Goal: Information Seeking & Learning: Learn about a topic

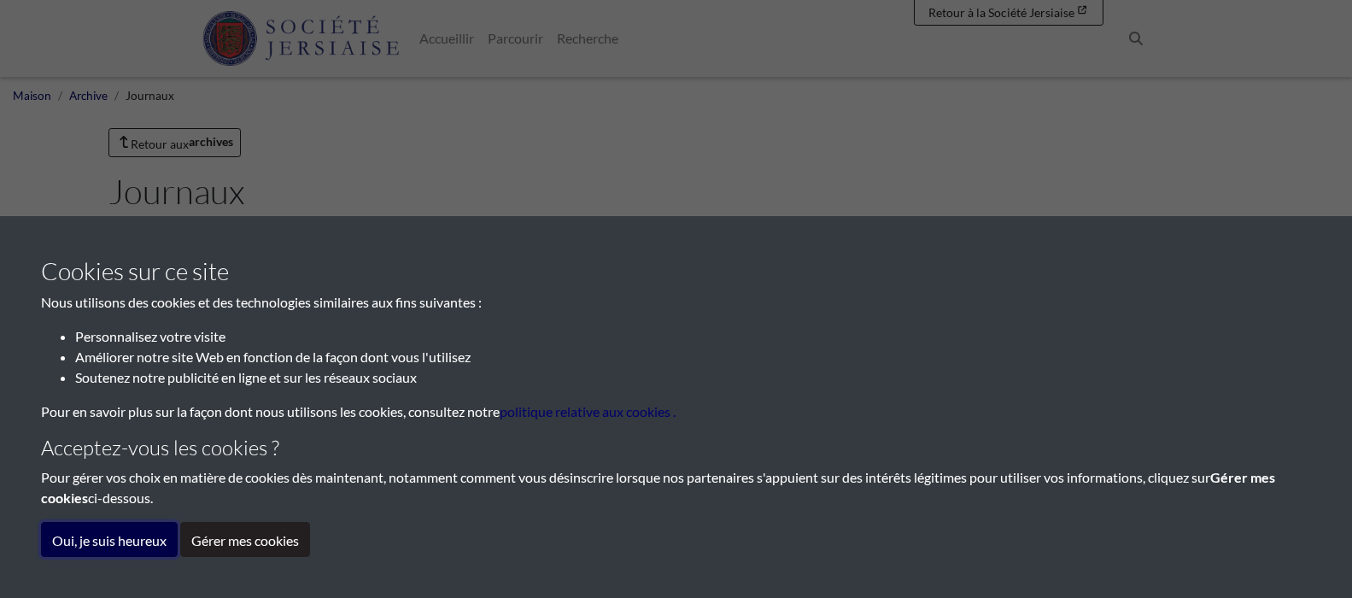
click at [140, 536] on font "Oui, je suis heureux" at bounding box center [109, 540] width 114 height 16
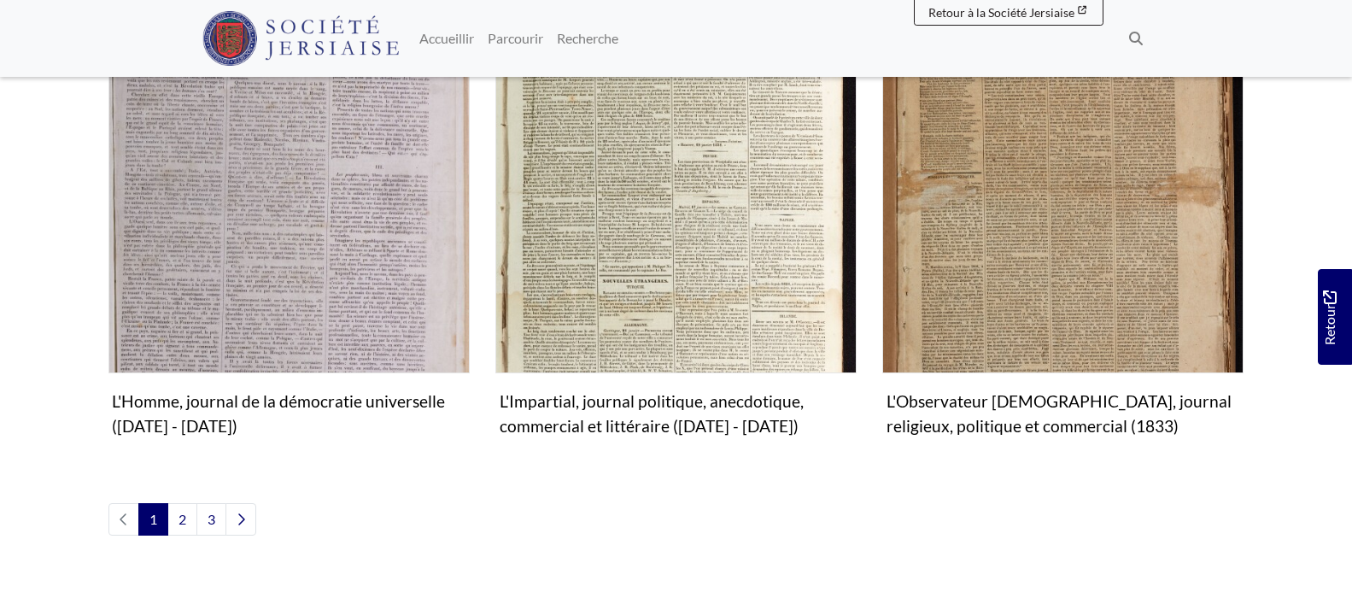
scroll to position [2050, 0]
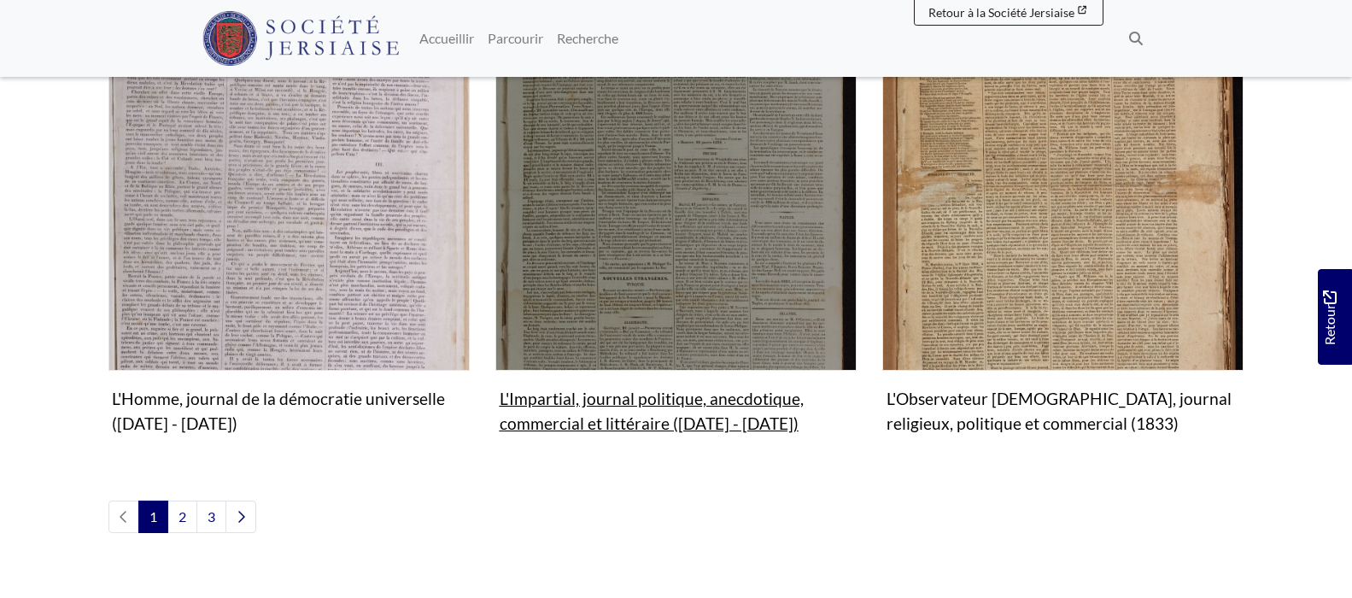
click at [699, 253] on img "Sous-collection" at bounding box center [675, 189] width 361 height 361
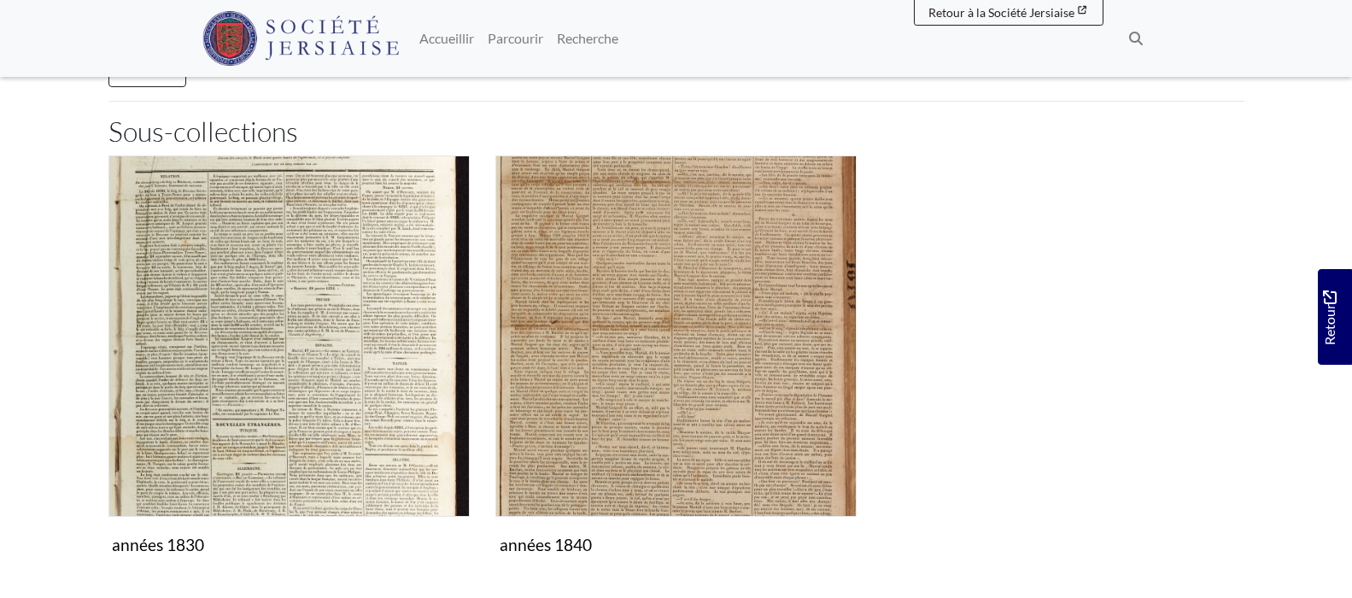
scroll to position [342, 0]
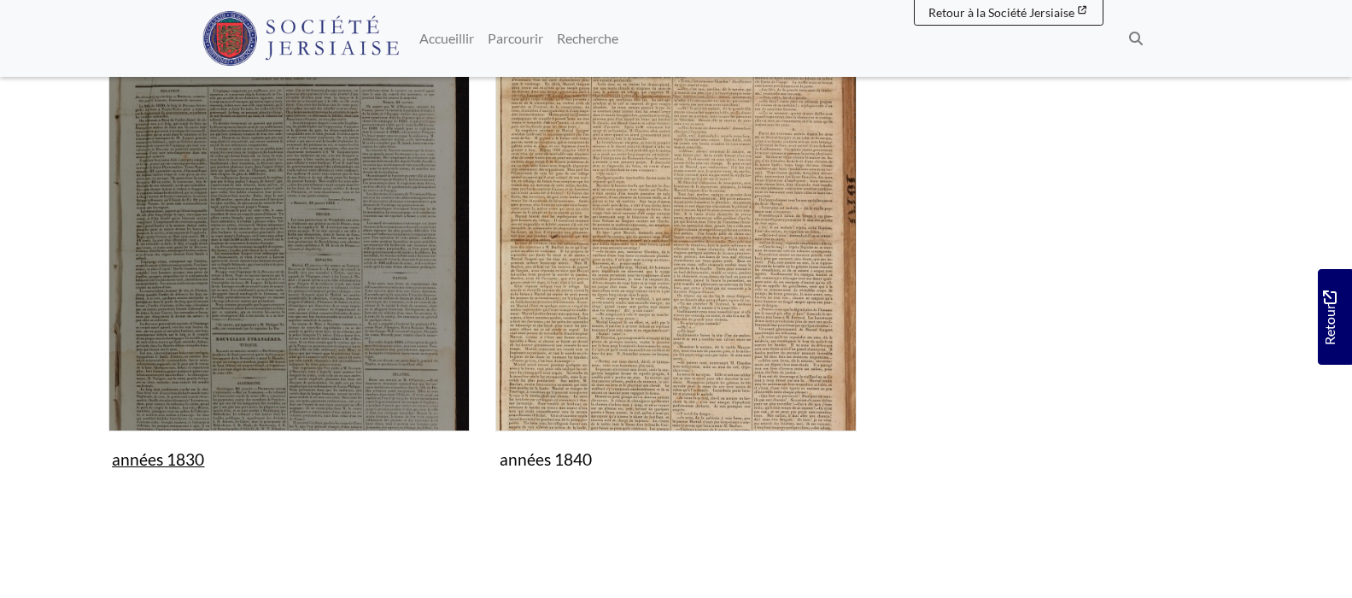
click at [266, 291] on img "Sous-collection" at bounding box center [288, 250] width 361 height 361
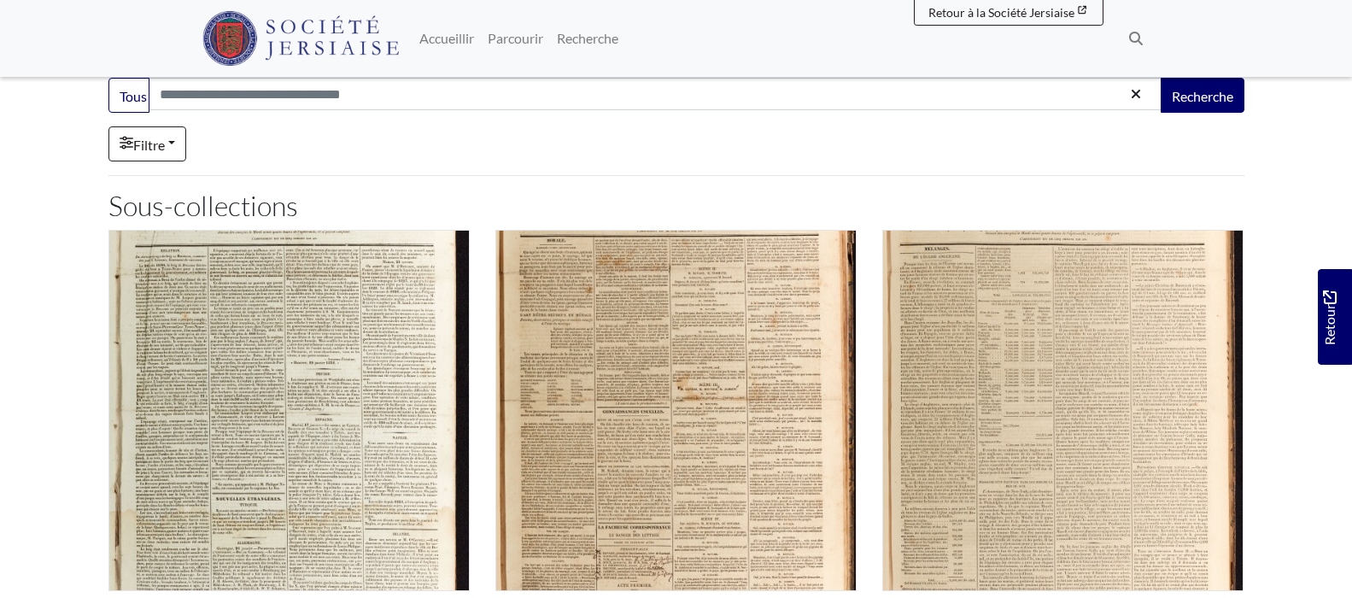
scroll to position [171, 0]
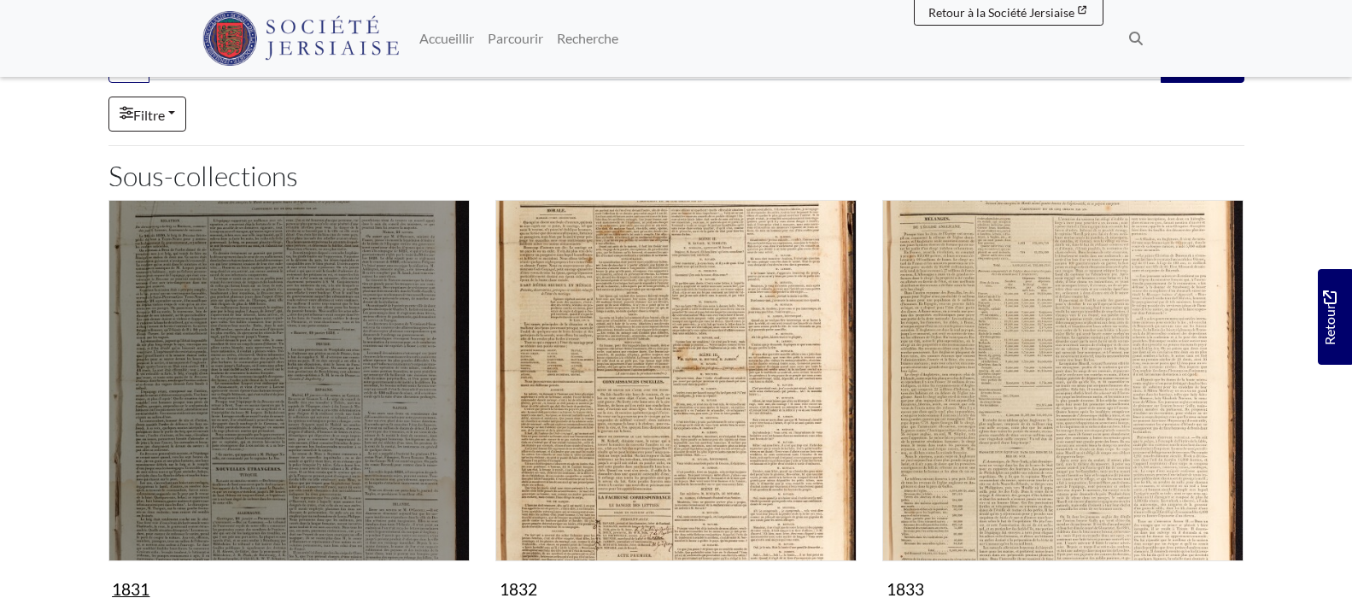
click at [276, 366] on img "Sous-collection" at bounding box center [288, 380] width 361 height 361
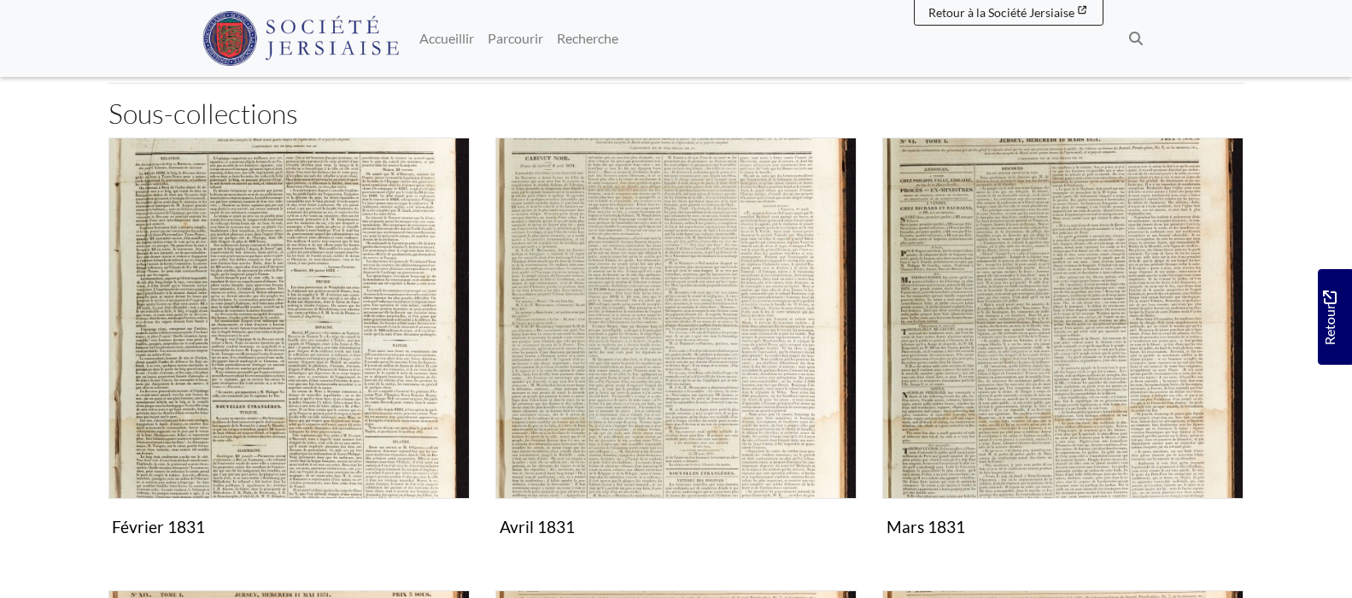
scroll to position [256, 0]
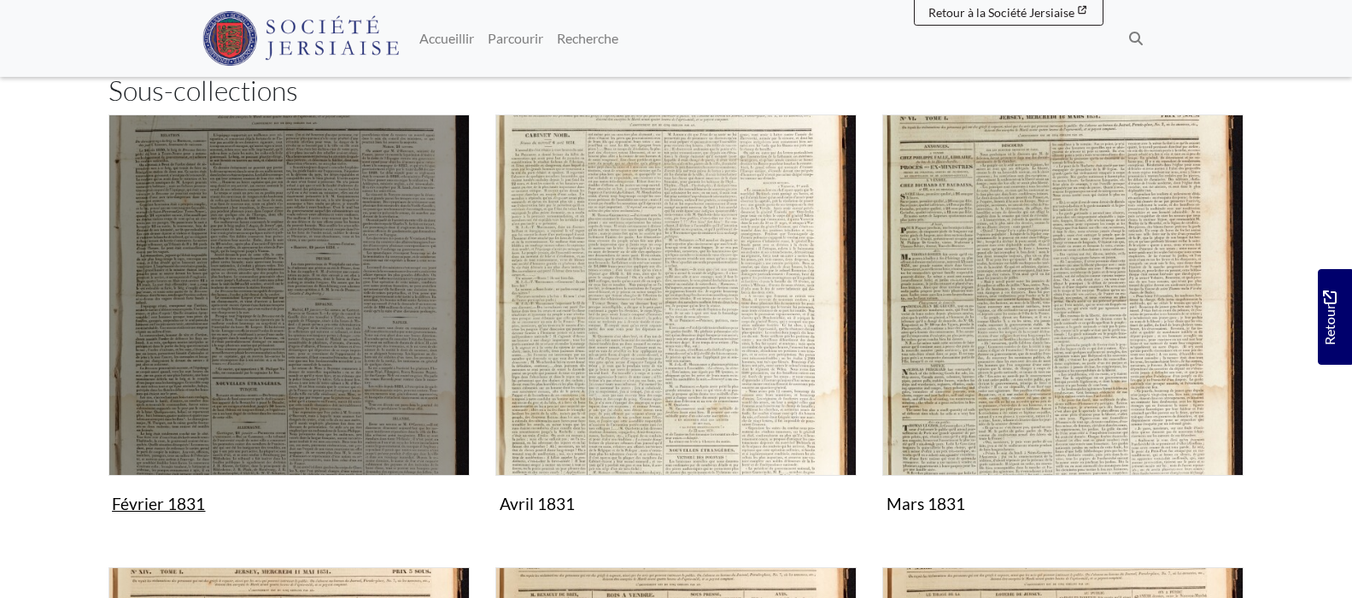
click at [237, 338] on img "Sous-collection" at bounding box center [288, 294] width 361 height 361
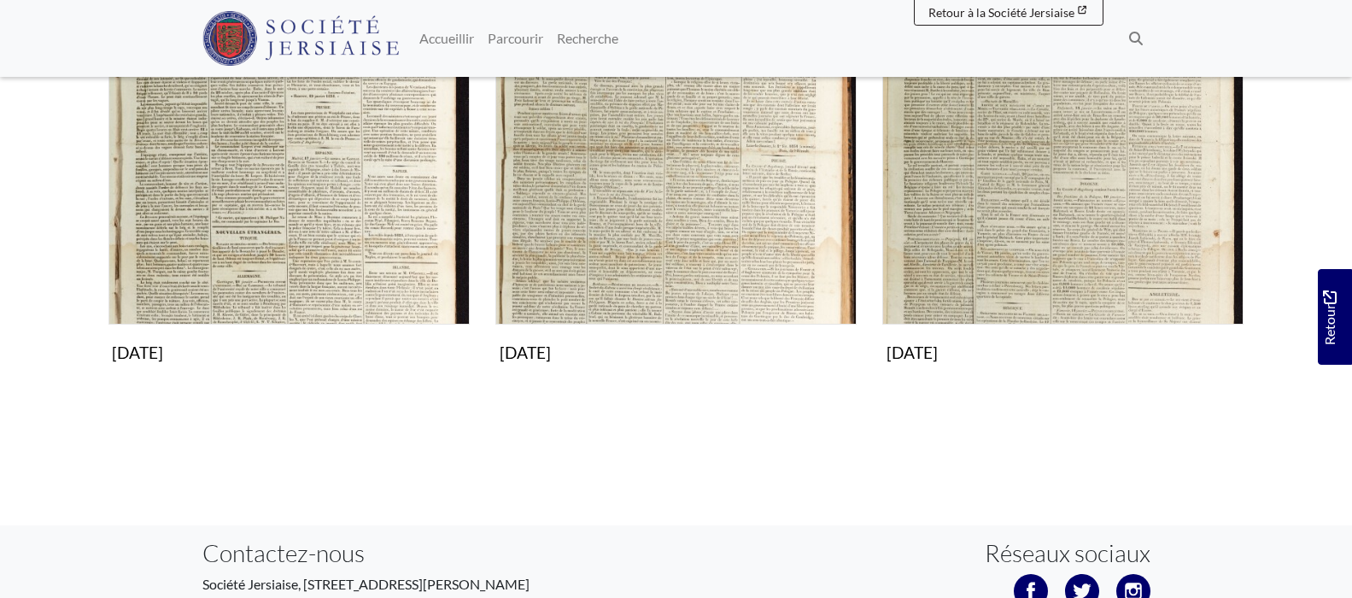
scroll to position [427, 0]
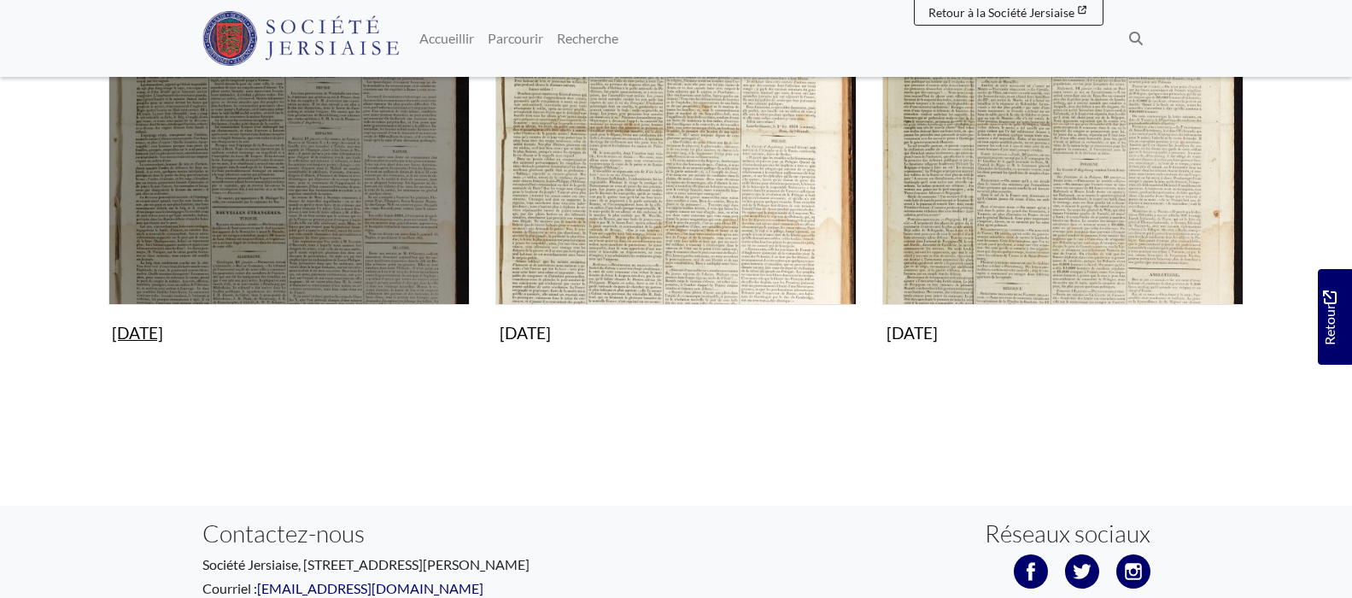
click at [281, 212] on img "Sous-collection" at bounding box center [288, 124] width 361 height 361
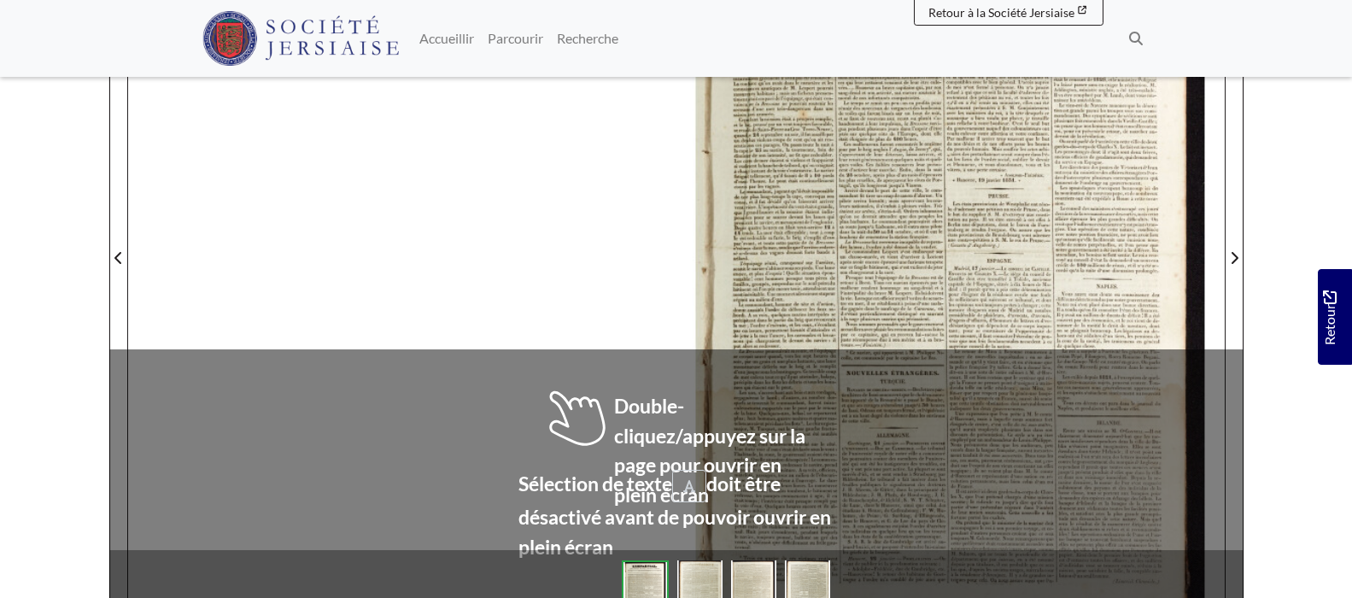
scroll to position [427, 0]
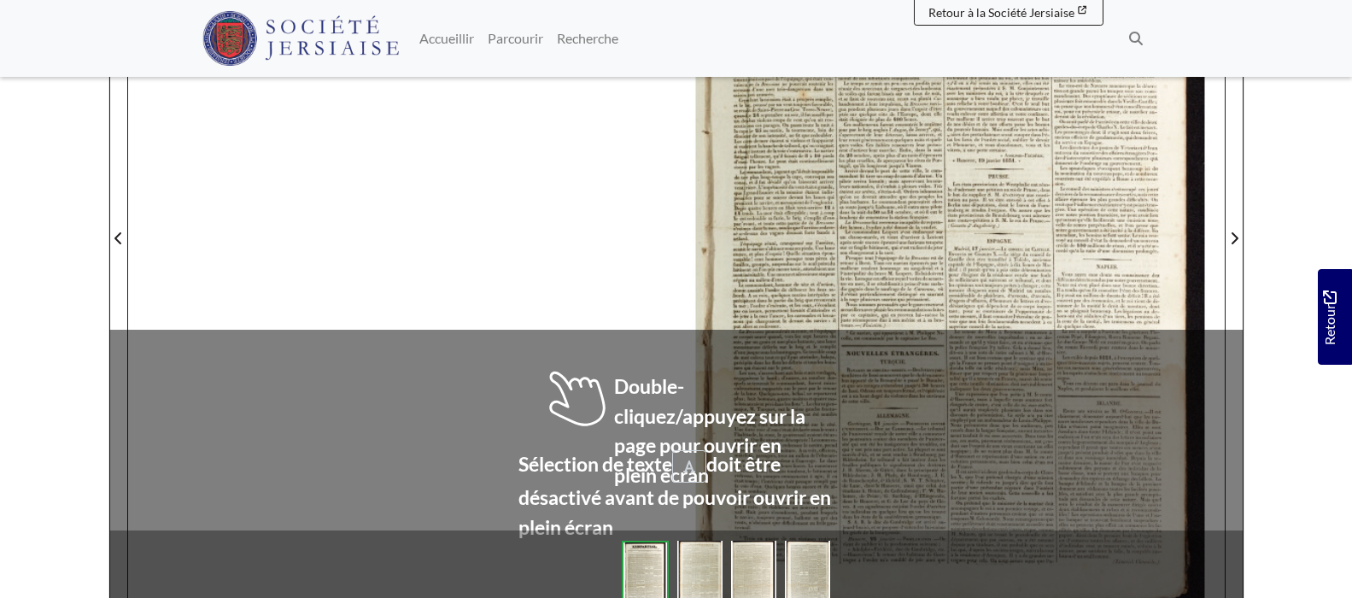
click at [900, 237] on div at bounding box center [950, 227] width 548 height 775
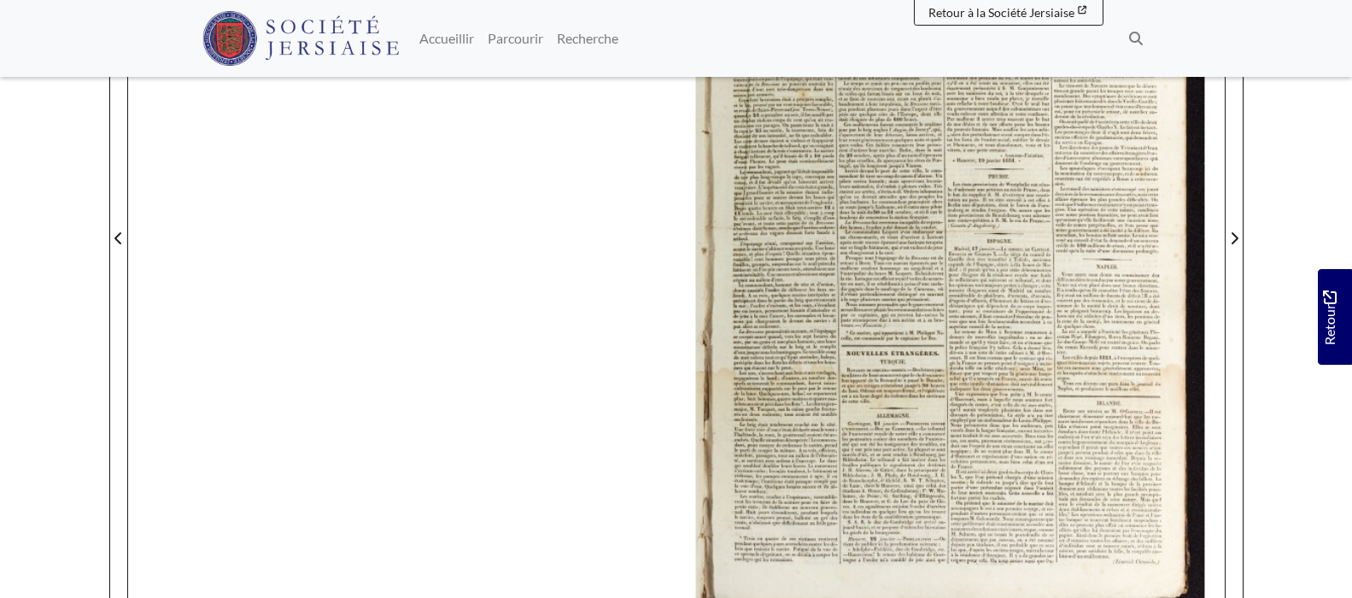
click at [900, 237] on div at bounding box center [950, 227] width 548 height 775
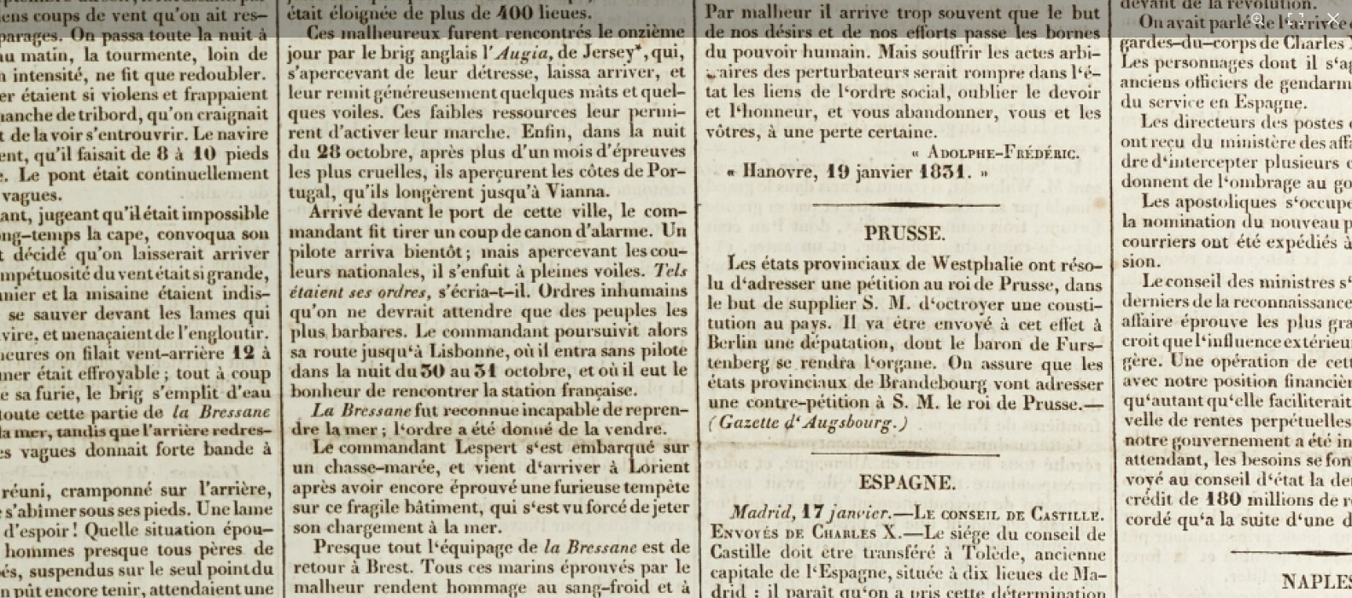
click at [693, 274] on img at bounding box center [716, 432] width 2113 height 2989
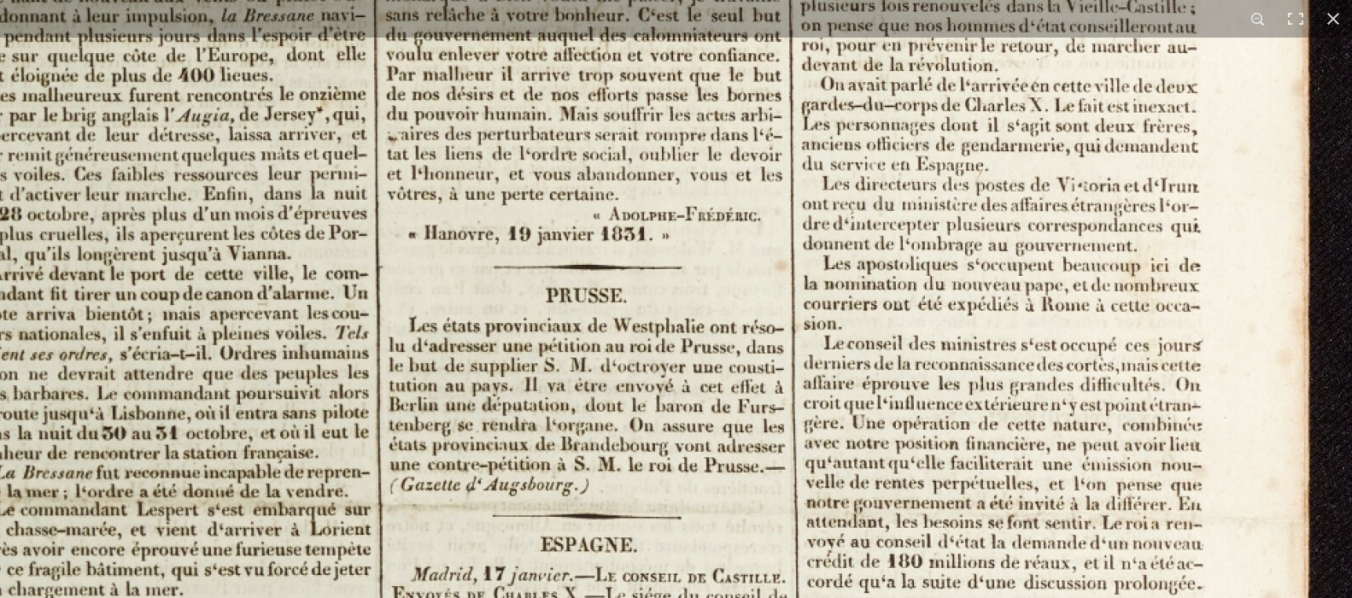
click at [569, 477] on img at bounding box center [398, 494] width 2113 height 2989
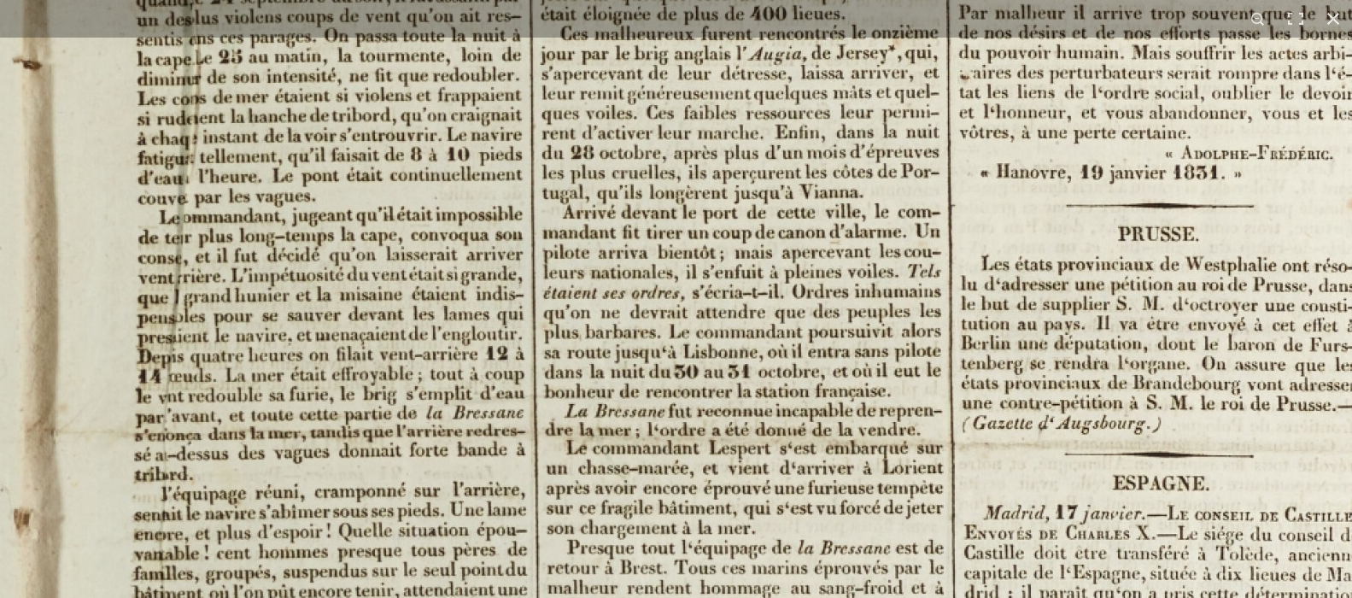
click at [674, 259] on img at bounding box center [970, 432] width 2113 height 2989
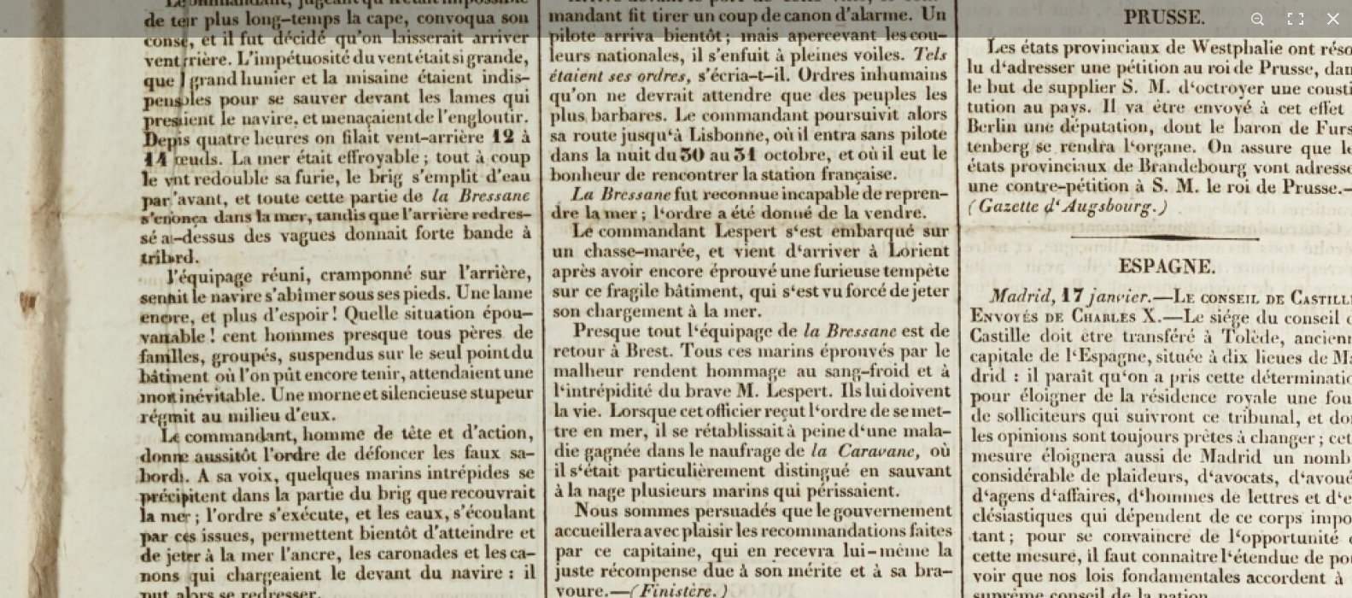
click at [685, 254] on img at bounding box center [976, 216] width 2113 height 2989
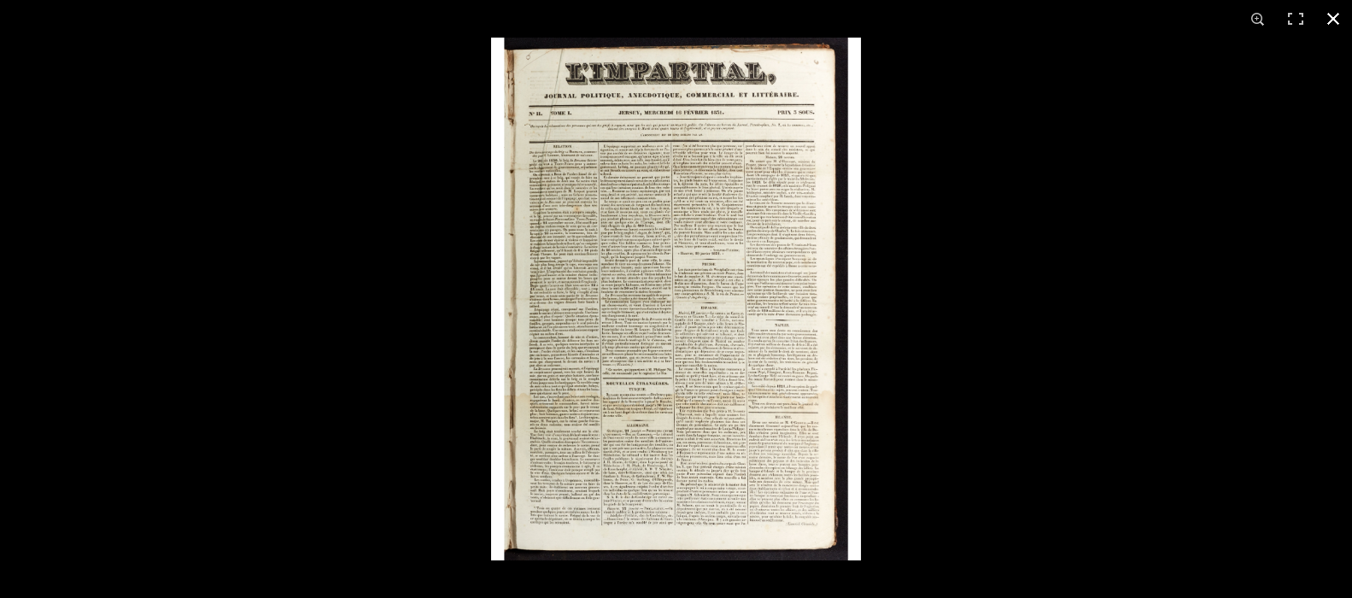
click at [1331, 18] on button at bounding box center [1333, 19] width 38 height 38
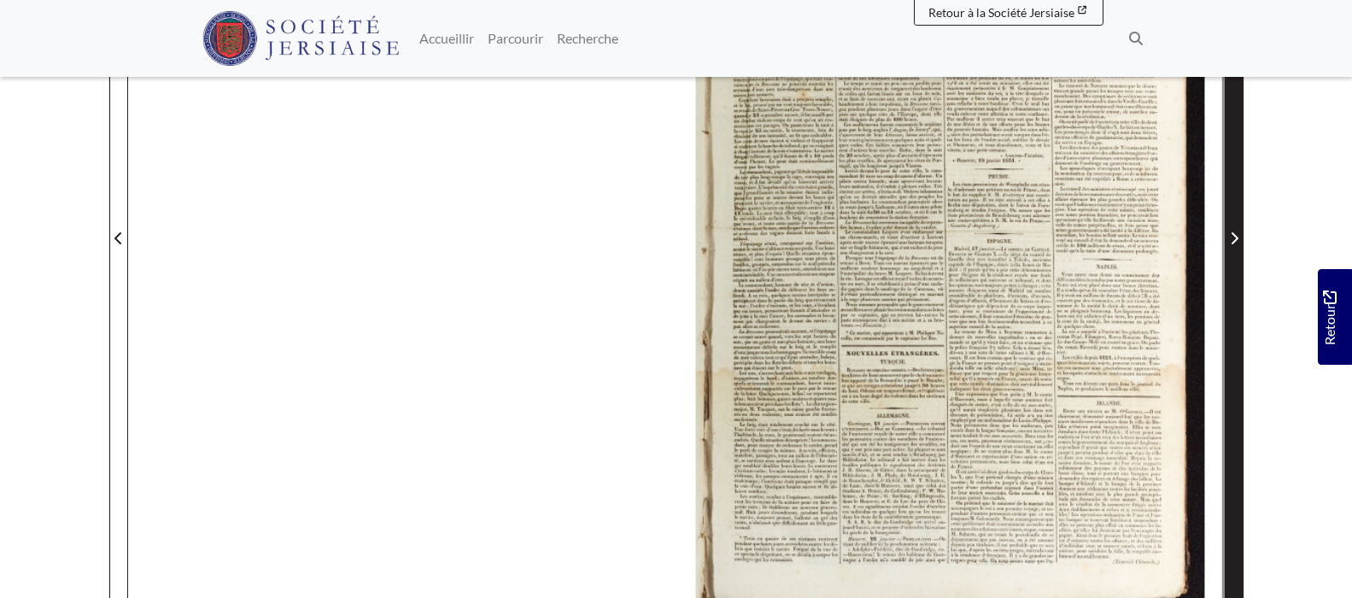
click at [1234, 239] on icon "Page suivante" at bounding box center [1234, 238] width 9 height 14
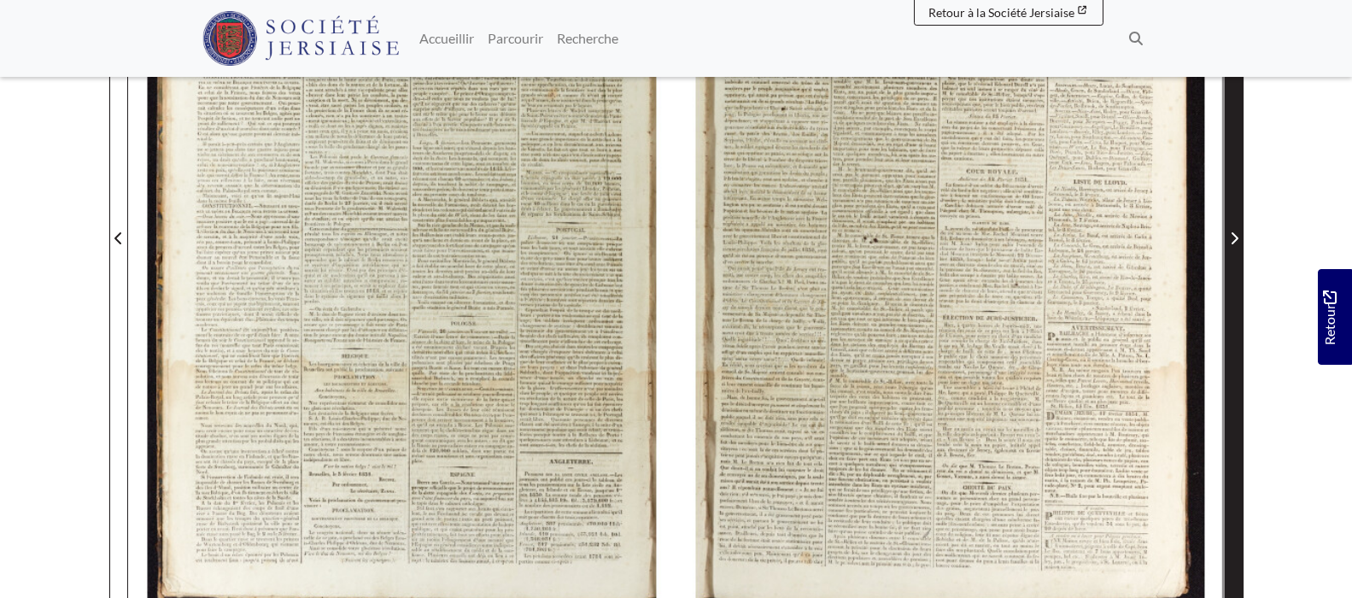
click at [1234, 239] on icon "Page suivante" at bounding box center [1234, 238] width 9 height 14
